Goal: Find specific page/section: Find specific page/section

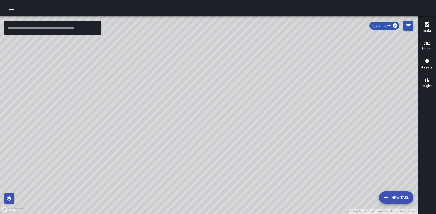
drag, startPoint x: 248, startPoint y: 154, endPoint x: 242, endPoint y: 133, distance: 22.3
click at [242, 133] on div "© Mapbox © OpenStreetMap Improve this map" at bounding box center [209, 114] width 418 height 197
drag, startPoint x: 183, startPoint y: 177, endPoint x: 190, endPoint y: 134, distance: 43.4
click at [190, 134] on div "© Mapbox © OpenStreetMap Improve this map" at bounding box center [209, 114] width 418 height 197
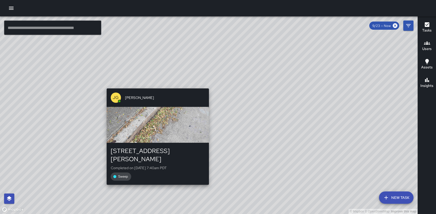
click at [155, 86] on div "© Mapbox © OpenStreetMap Improve this map JG Jermaine Gray 1266 Harrison Street…" at bounding box center [209, 114] width 418 height 197
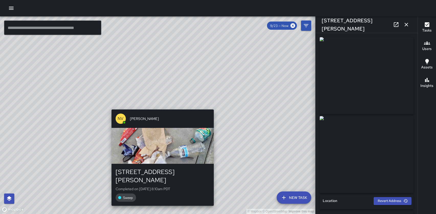
click at [161, 106] on div "© Mapbox © OpenStreetMap Improve this map NV Nicolas Vega 1266 Harrison Street …" at bounding box center [158, 114] width 316 height 197
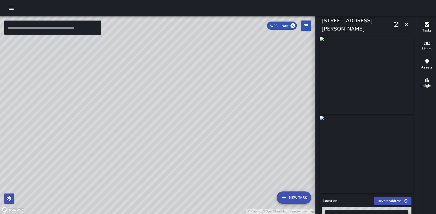
click at [406, 21] on icon "button" at bounding box center [407, 24] width 6 height 6
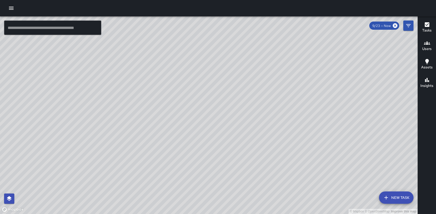
click at [227, 205] on div "© Mapbox © OpenStreetMap Improve this map" at bounding box center [209, 114] width 418 height 197
drag, startPoint x: 262, startPoint y: 156, endPoint x: 218, endPoint y: 89, distance: 79.7
click at [218, 89] on div "© Mapbox © OpenStreetMap Improve this map" at bounding box center [209, 114] width 418 height 197
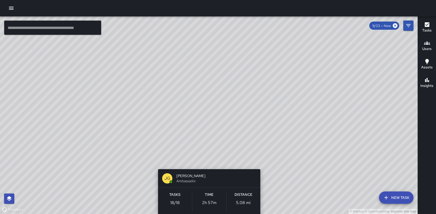
click at [209, 161] on div "© Mapbox © OpenStreetMap Improve this map JG Jermaine Gray Ambassador Tasks 18 …" at bounding box center [209, 114] width 418 height 197
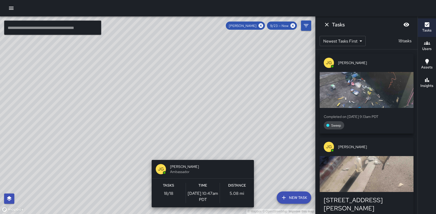
click at [150, 157] on div "© Mapbox © OpenStreetMap Improve this map JG Jermaine Gray Ambassador Tasks 18 …" at bounding box center [158, 114] width 316 height 197
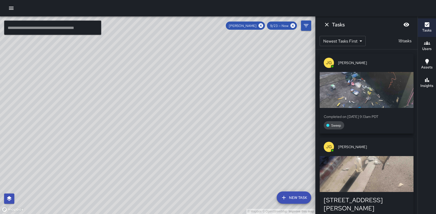
drag, startPoint x: 239, startPoint y: 179, endPoint x: 237, endPoint y: 135, distance: 43.8
click at [237, 135] on div "© Mapbox © OpenStreetMap Improve this map" at bounding box center [158, 114] width 316 height 197
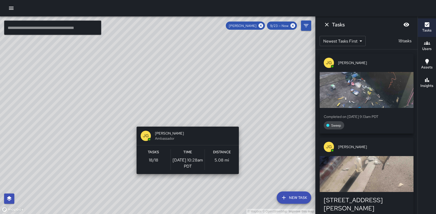
click at [186, 123] on div "© Mapbox © OpenStreetMap Improve this map JG Jermaine Gray Ambassador Tasks 18 …" at bounding box center [158, 114] width 316 height 197
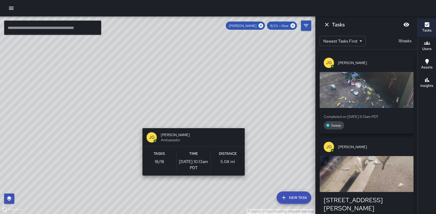
click at [192, 125] on div "© Mapbox © OpenStreetMap Improve this map JG Jermaine Gray Ambassador Tasks 18 …" at bounding box center [158, 114] width 316 height 197
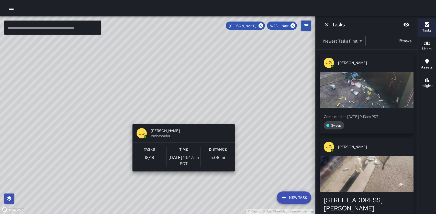
click at [182, 121] on div "© Mapbox © OpenStreetMap Improve this map JG Jermaine Gray Ambassador Tasks 18 …" at bounding box center [158, 114] width 316 height 197
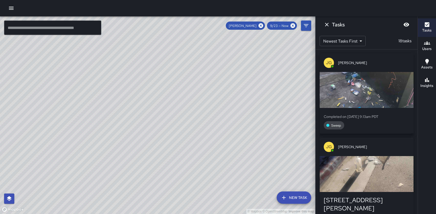
click at [202, 133] on div "© Mapbox © OpenStreetMap Improve this map JG Jermaine Gray Completed on 9/23/20…" at bounding box center [158, 114] width 316 height 197
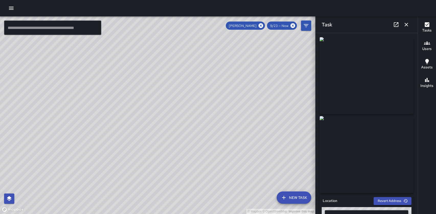
click at [406, 25] on icon "button" at bounding box center [407, 24] width 6 height 6
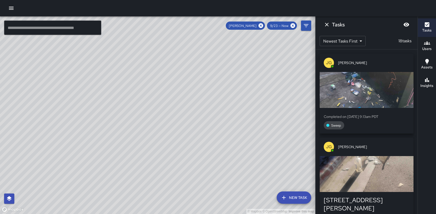
drag, startPoint x: 182, startPoint y: 127, endPoint x: 168, endPoint y: 153, distance: 29.3
click at [168, 154] on div "© Mapbox © OpenStreetMap Improve this map" at bounding box center [158, 114] width 316 height 197
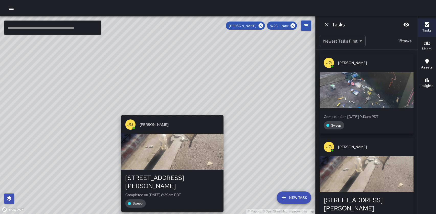
click at [170, 112] on div "© Mapbox © OpenStreetMap Improve this map JG Jermaine Gray 1080 Brannan Street …" at bounding box center [158, 114] width 316 height 197
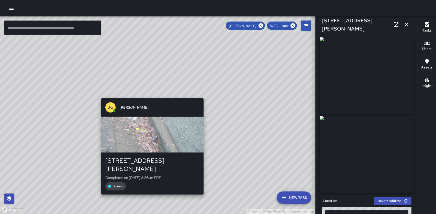
click at [149, 95] on div "© Mapbox © OpenStreetMap Improve this map JG Jermaine Gray 1155 Bryant Street C…" at bounding box center [158, 114] width 316 height 197
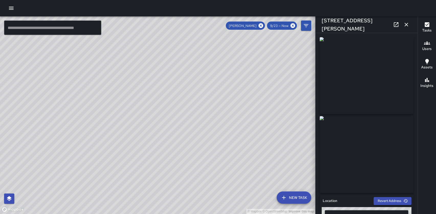
type input "**********"
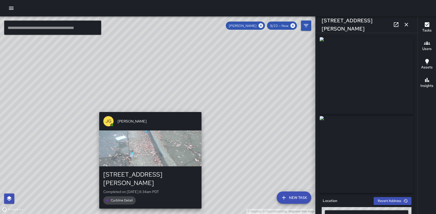
click at [148, 108] on div "© Mapbox © OpenStreetMap Improve this map JG Jermaine Gray 1155 Bryant Street C…" at bounding box center [158, 114] width 316 height 197
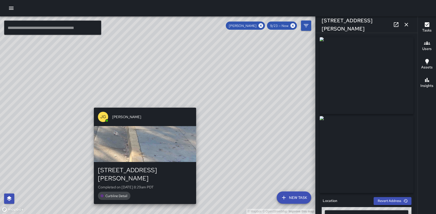
click at [143, 103] on div "© Mapbox © OpenStreetMap Improve this map JG Jermaine Gray 1155 Bryant Street C…" at bounding box center [158, 114] width 316 height 197
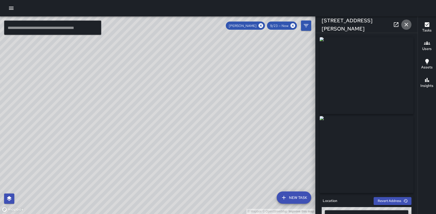
click at [408, 26] on icon "button" at bounding box center [407, 24] width 6 height 6
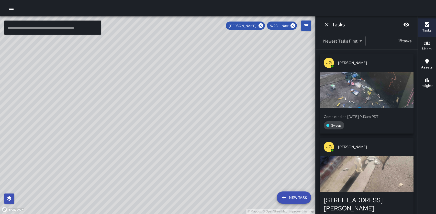
drag, startPoint x: 89, startPoint y: 193, endPoint x: 95, endPoint y: 133, distance: 59.9
click at [95, 133] on div "© Mapbox © OpenStreetMap Improve this map" at bounding box center [158, 114] width 316 height 197
